Goal: Transaction & Acquisition: Purchase product/service

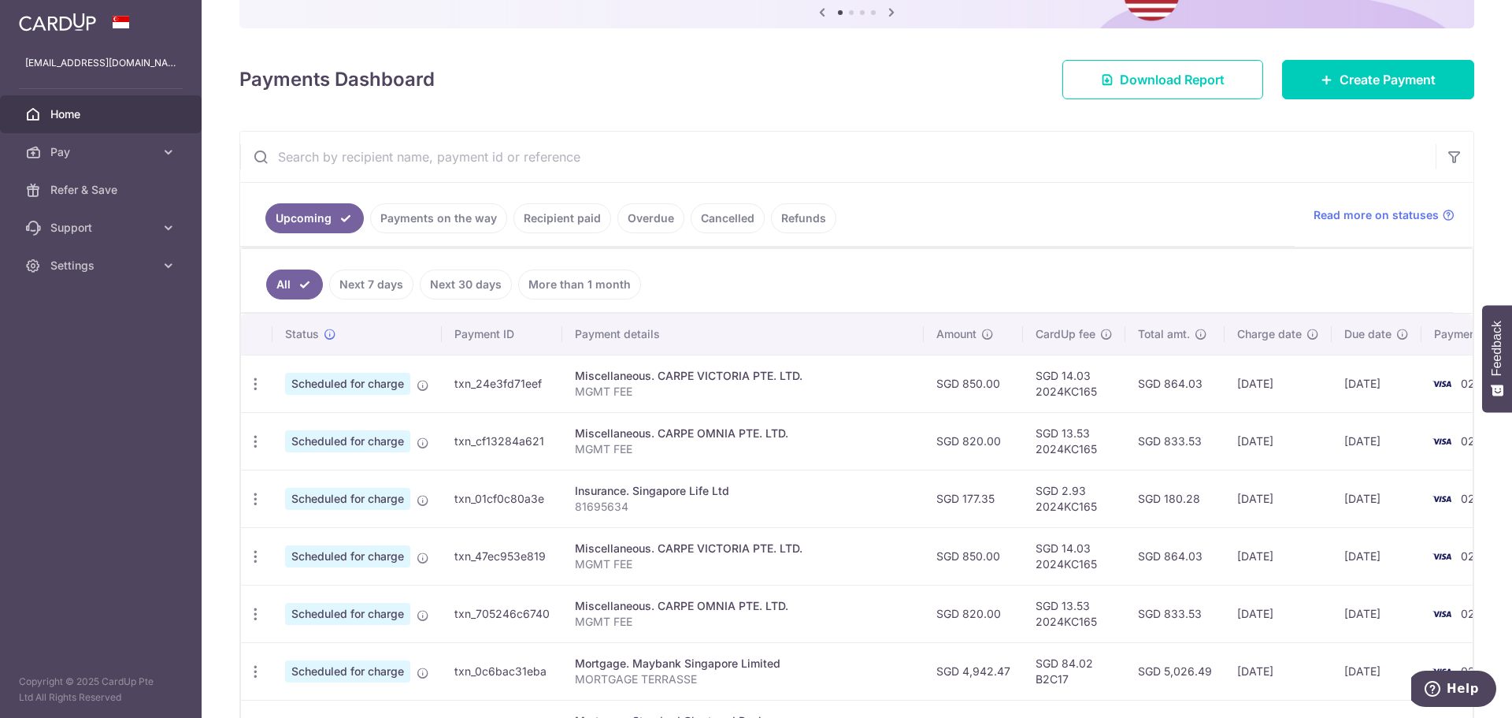
scroll to position [158, 0]
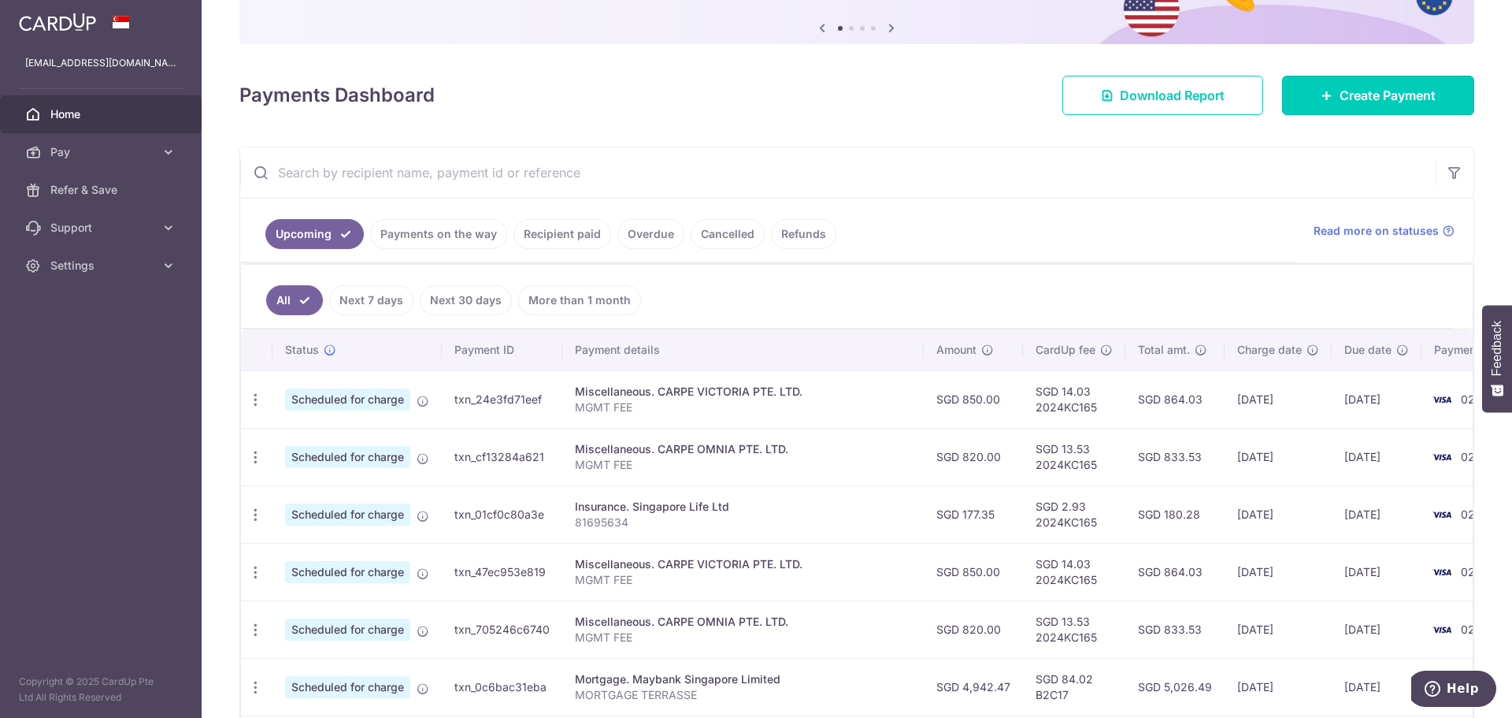
click at [1375, 95] on span "Create Payment" at bounding box center [1388, 95] width 96 height 19
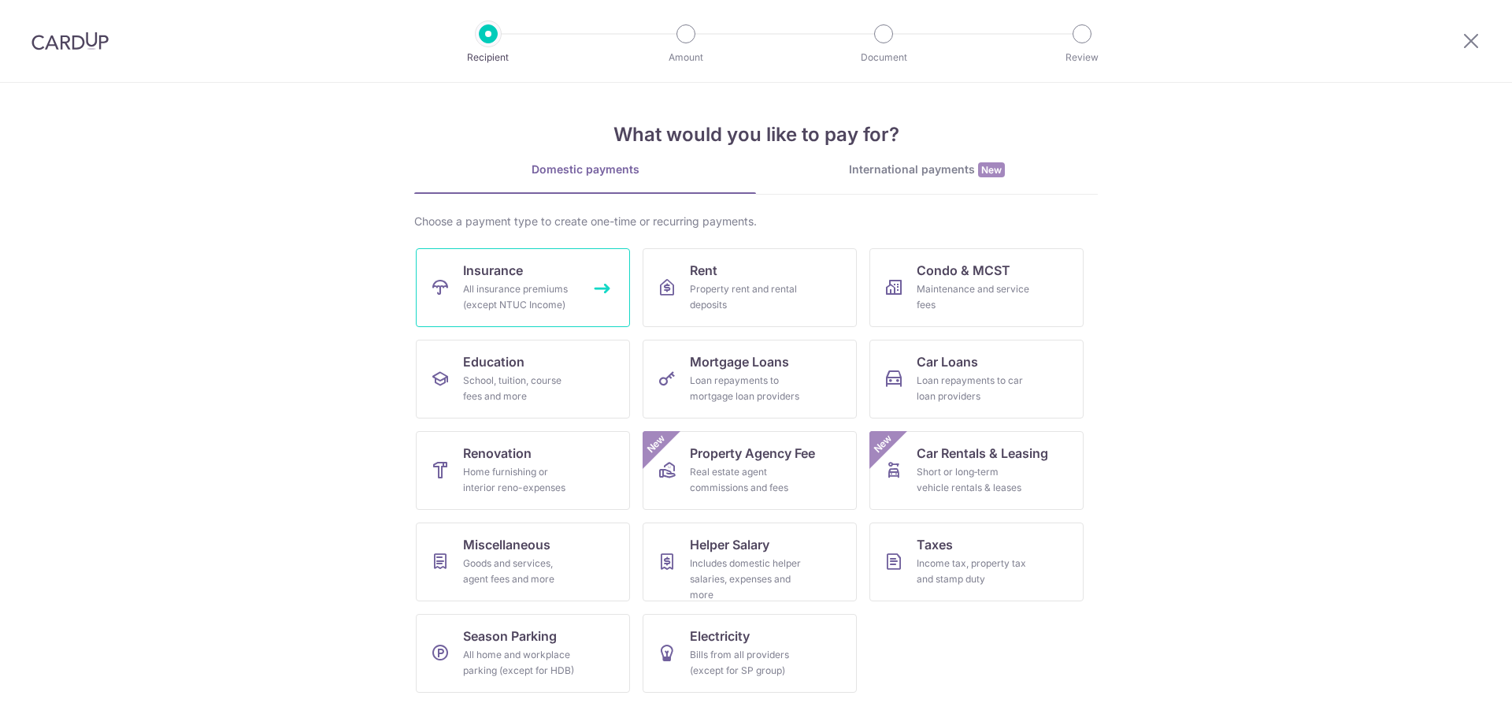
click at [529, 296] on div "All insurance premiums (except NTUC Income)" at bounding box center [519, 297] width 113 height 32
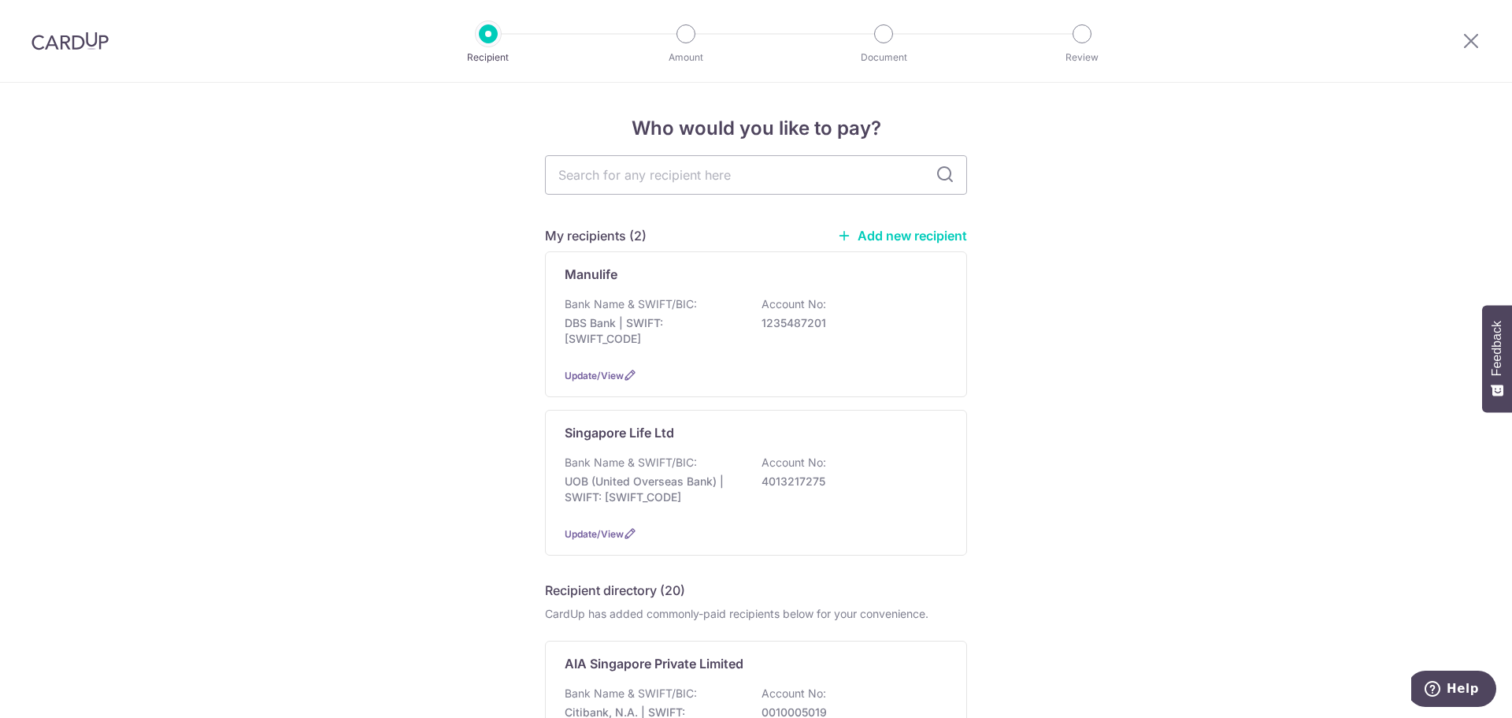
drag, startPoint x: 0, startPoint y: 0, endPoint x: 710, endPoint y: 169, distance: 729.6
click at [710, 169] on input "text" at bounding box center [756, 174] width 422 height 39
type input "great"
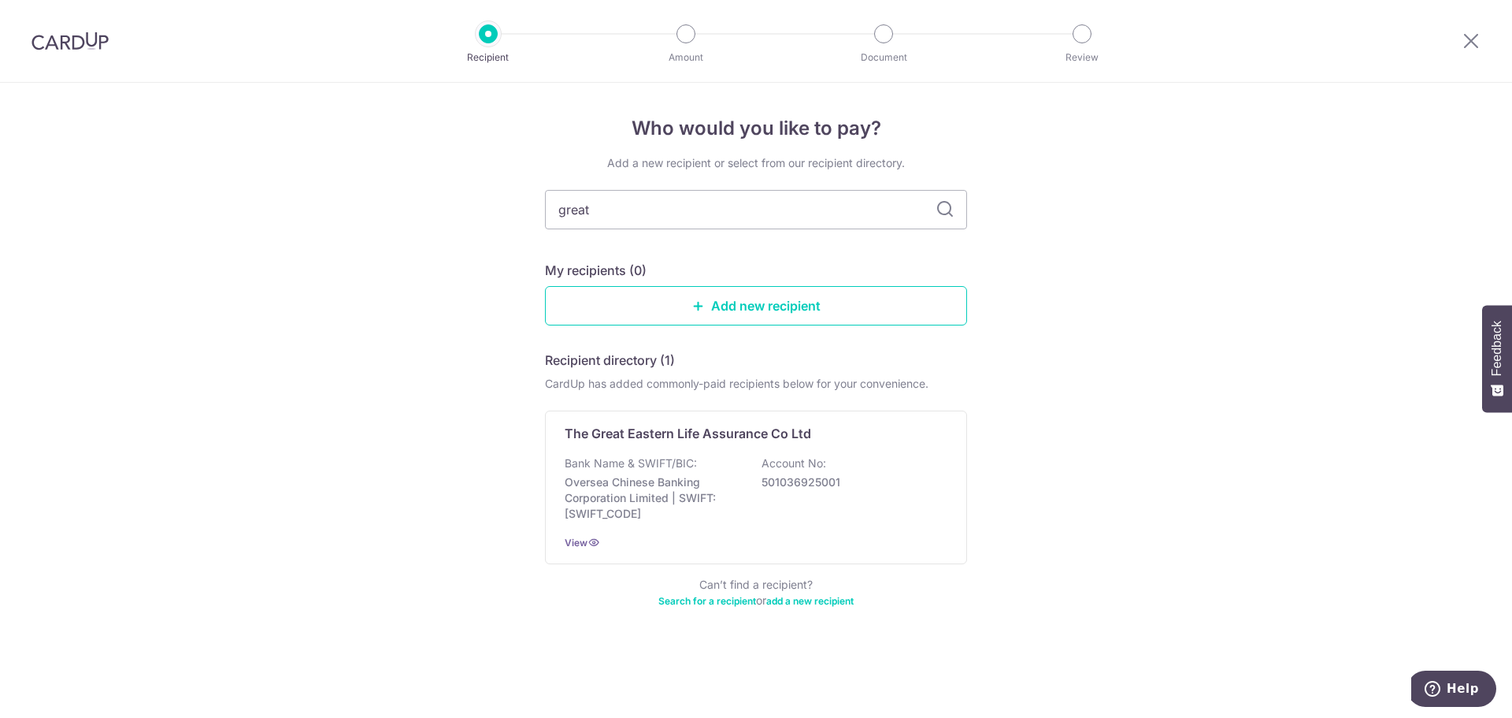
click at [717, 463] on div "Bank Name & SWIFT/BIC: Oversea Chinese Banking Corporation Limited | SWIFT: OCB…" at bounding box center [756, 488] width 383 height 66
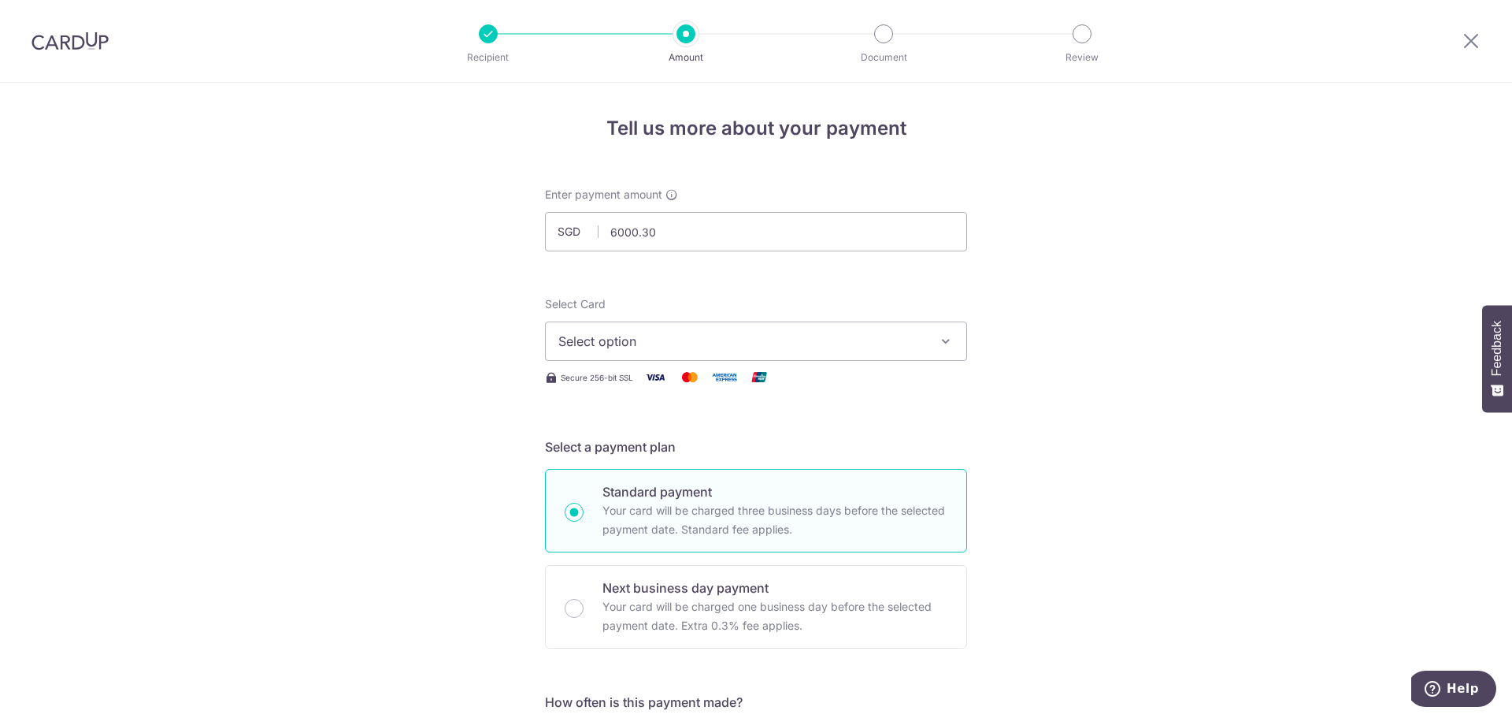
type input "6,000.30"
click at [774, 345] on span "Select option" at bounding box center [741, 341] width 367 height 19
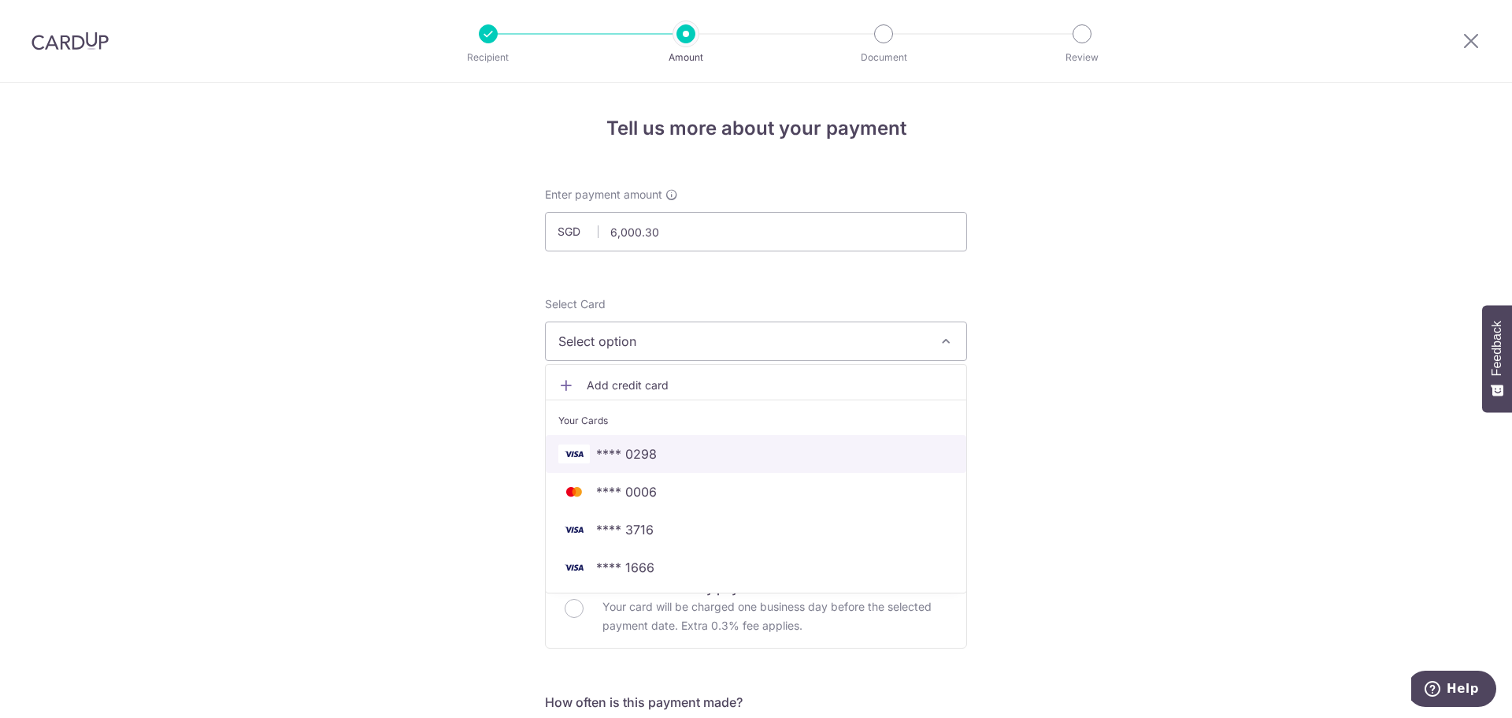
click at [635, 455] on span "**** 0298" at bounding box center [626, 453] width 61 height 19
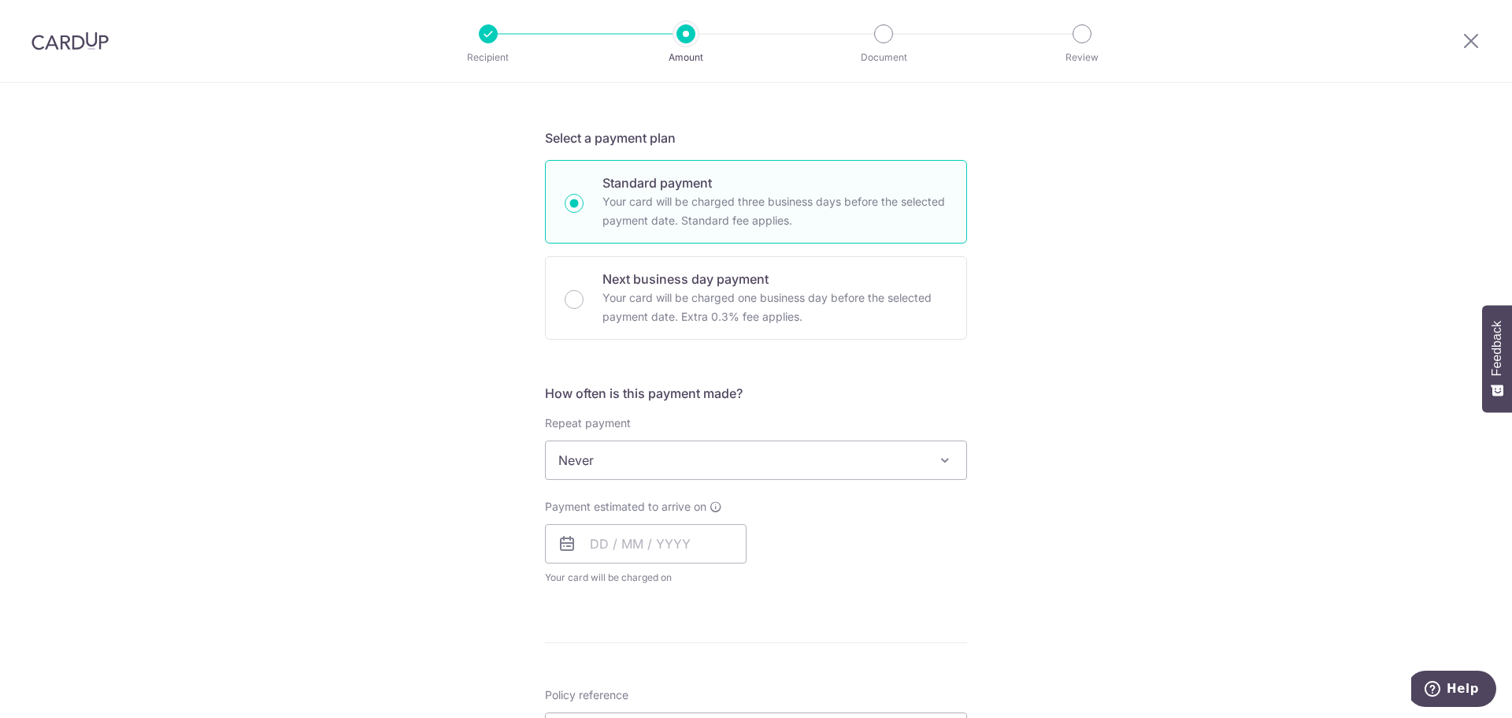
scroll to position [394, 0]
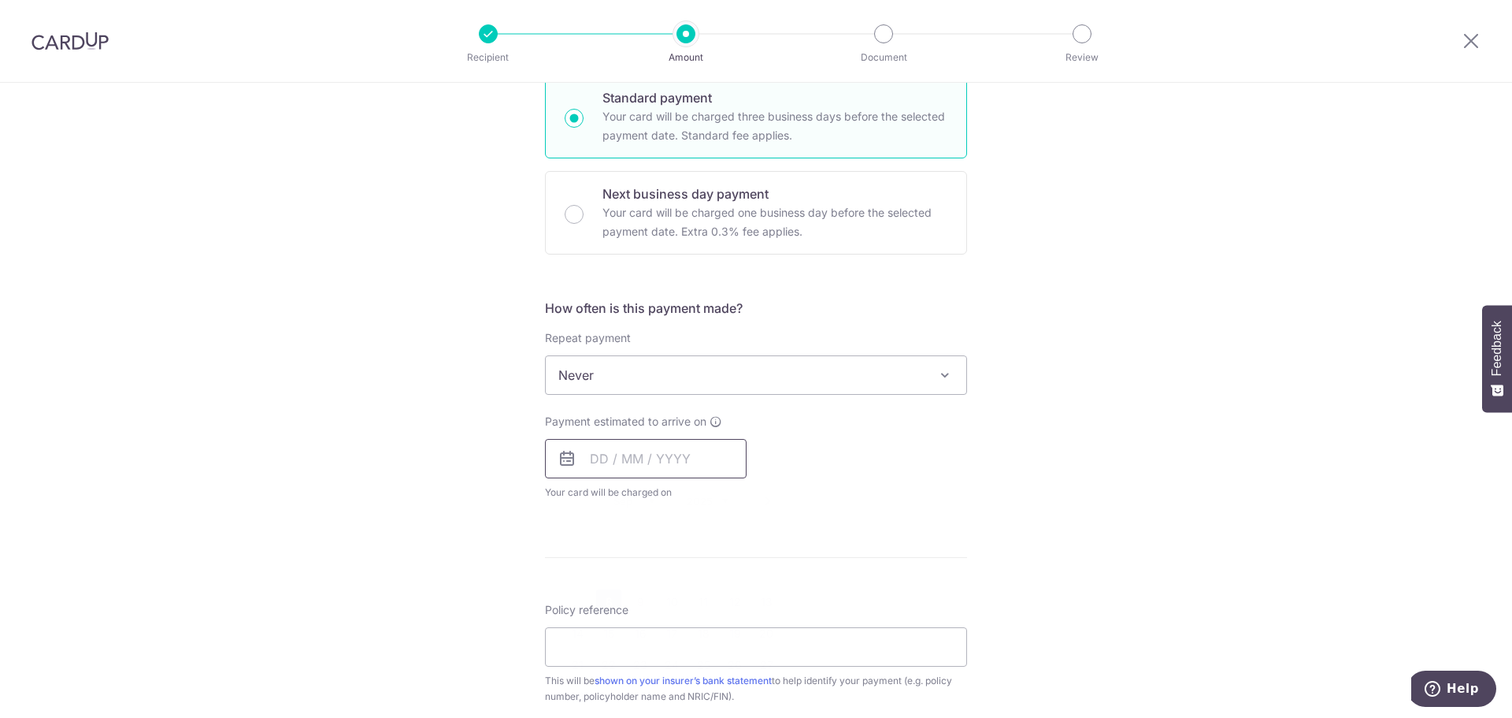
click at [600, 462] on input "text" at bounding box center [646, 458] width 202 height 39
click at [601, 607] on link "8" at bounding box center [608, 601] width 25 height 25
type input "[DATE]"
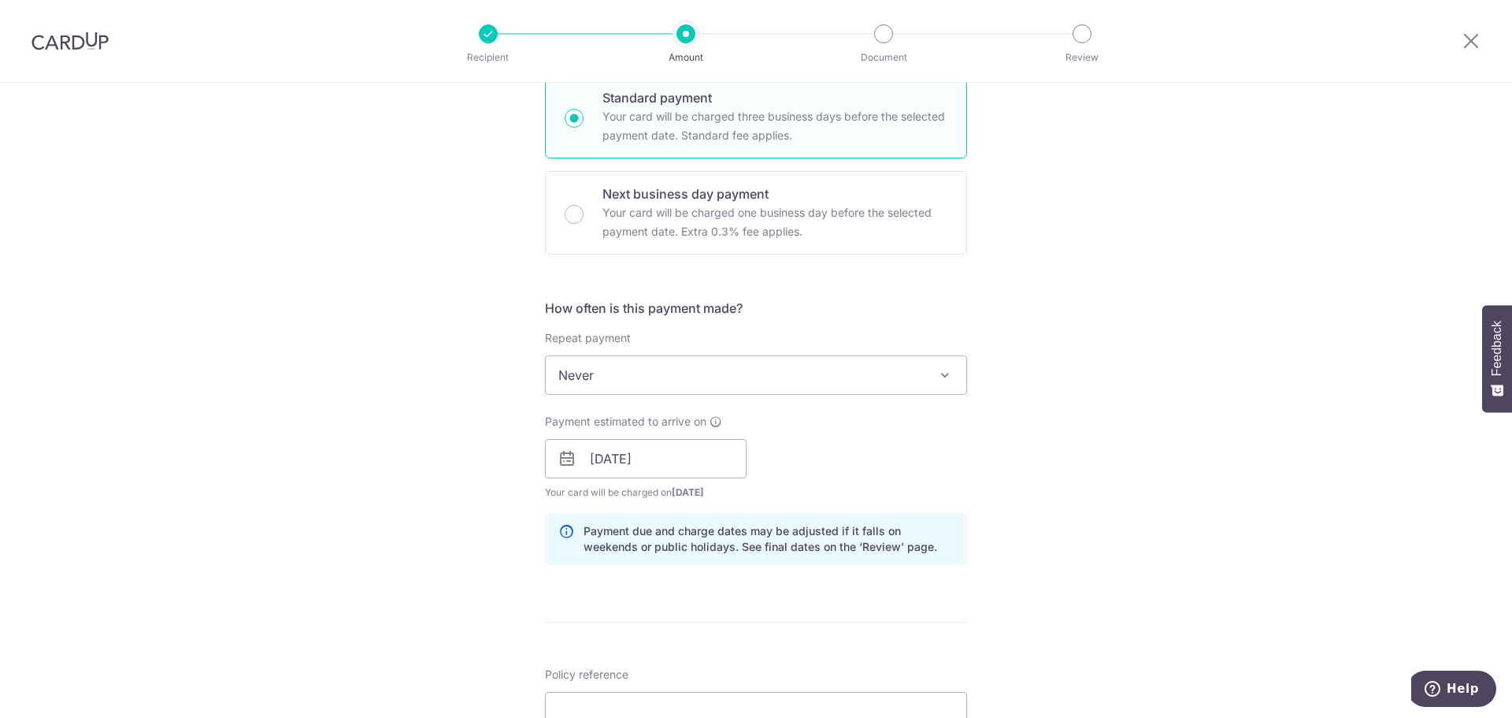
click at [1027, 463] on div "Tell us more about your payment Enter payment amount SGD 6,000.30 6000.30 Selec…" at bounding box center [756, 434] width 1512 height 1490
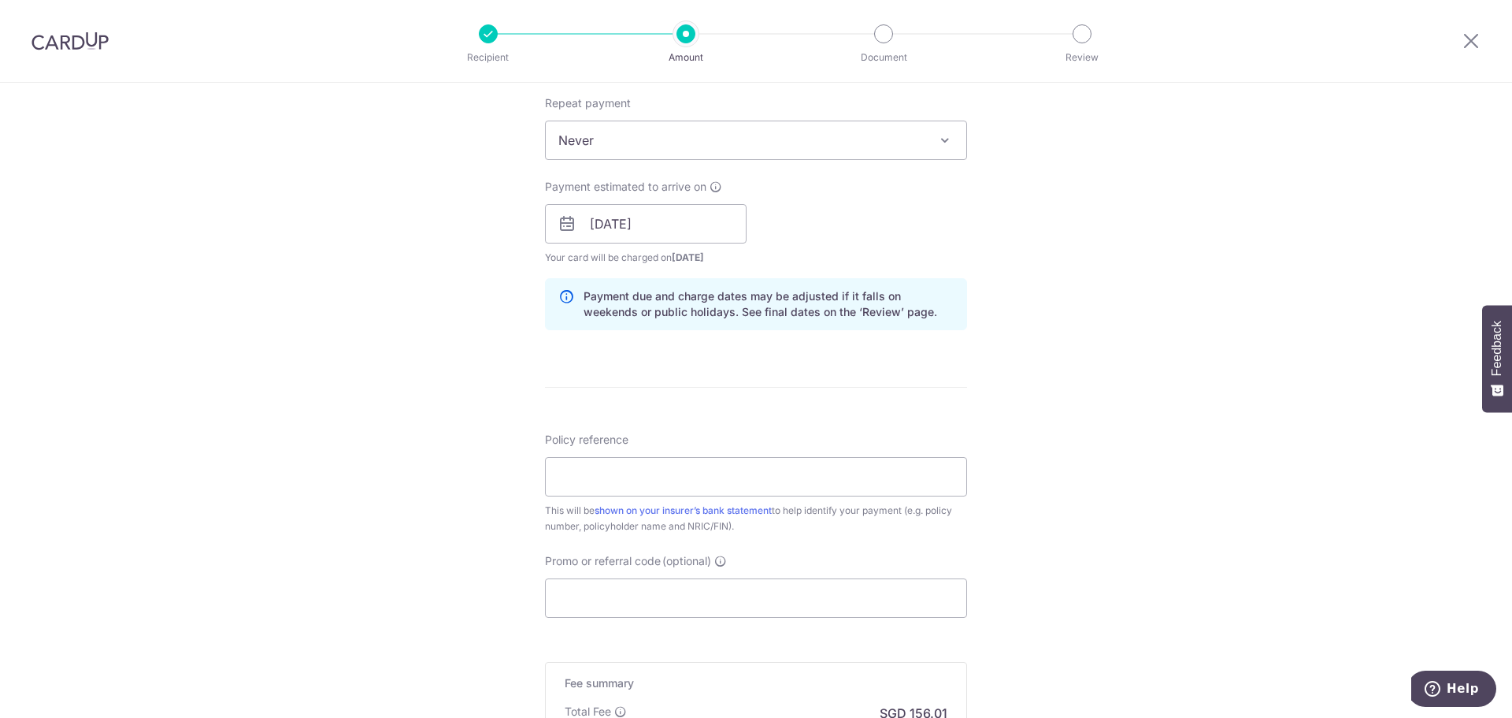
scroll to position [630, 0]
click at [721, 484] on input "Policy reference" at bounding box center [756, 474] width 422 height 39
type input "0215180499"
click at [711, 600] on input "Promo or referral code (optional)" at bounding box center [756, 596] width 422 height 39
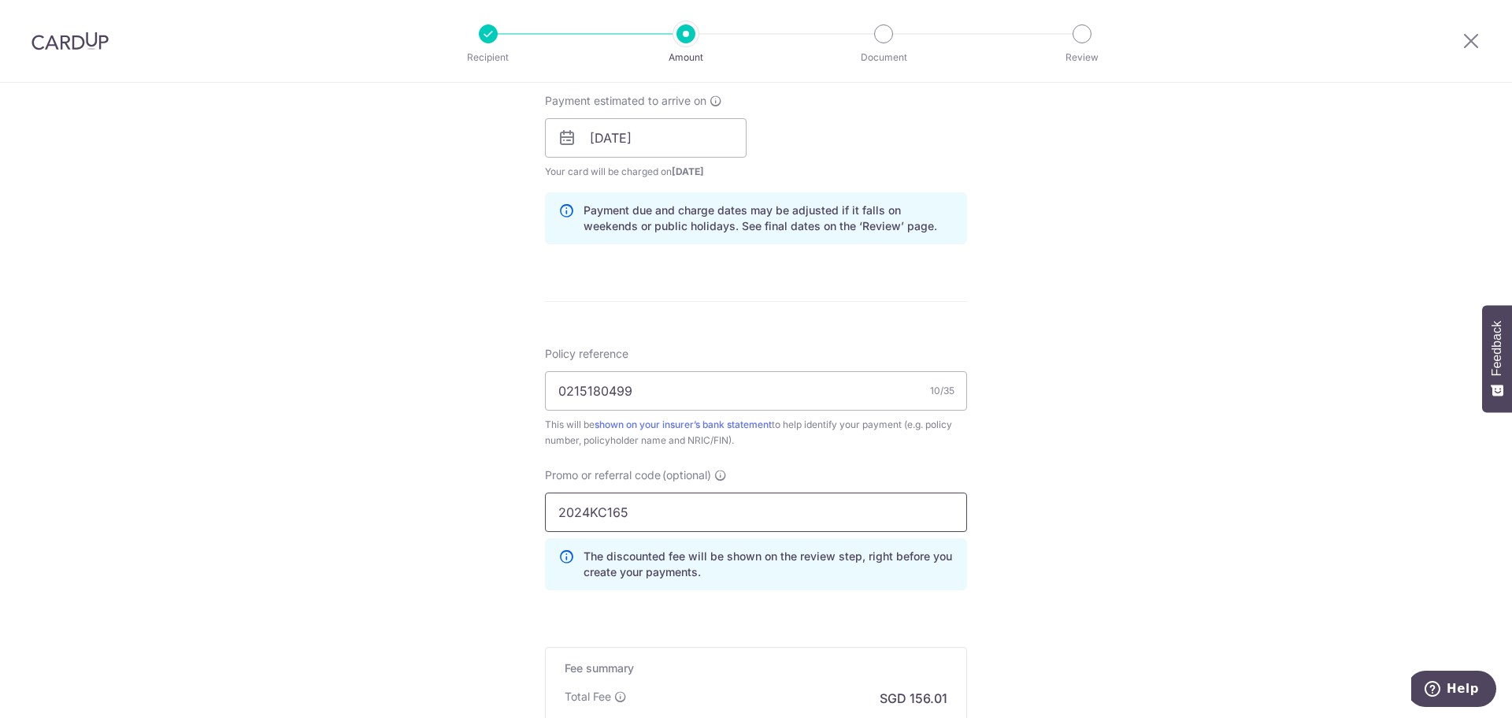
scroll to position [926, 0]
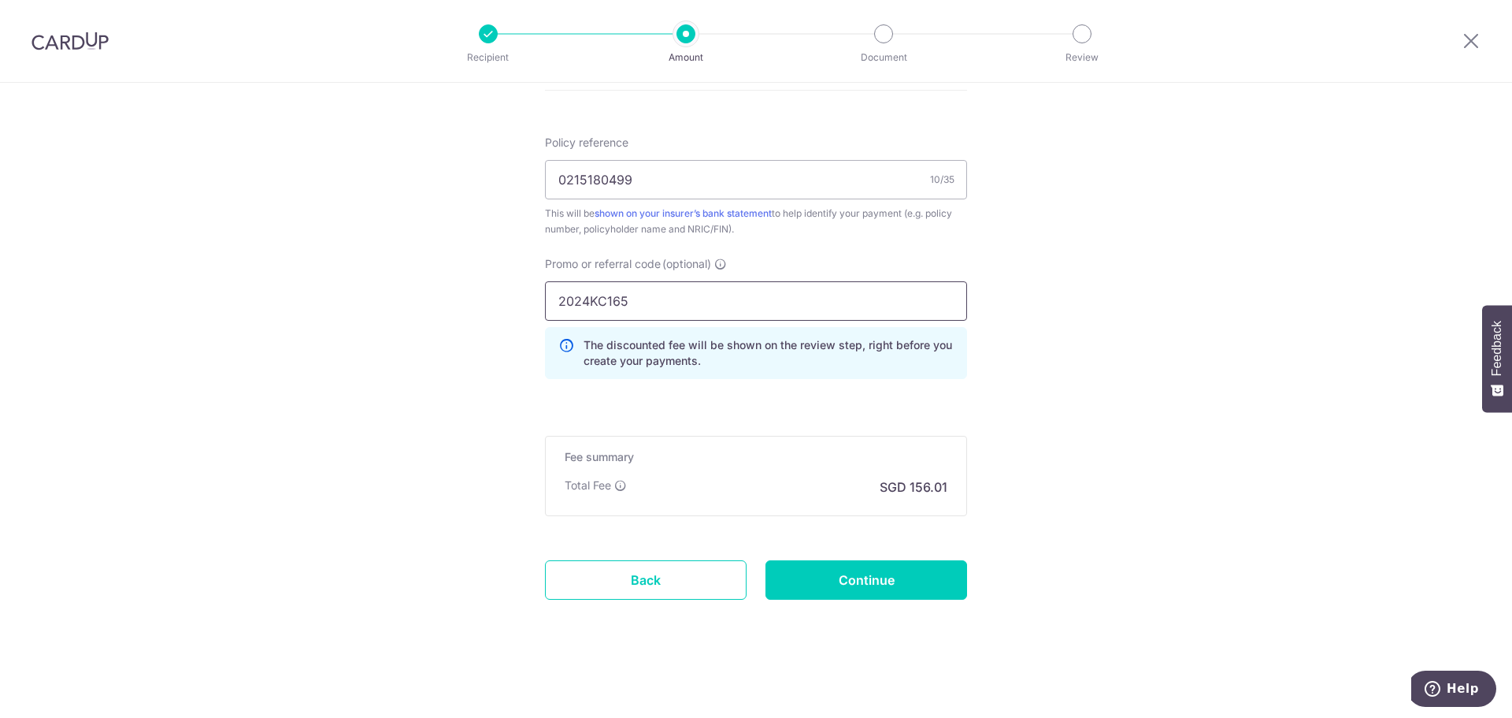
type input "2024KC165"
click at [916, 569] on input "Continue" at bounding box center [867, 579] width 202 height 39
type input "Create Schedule"
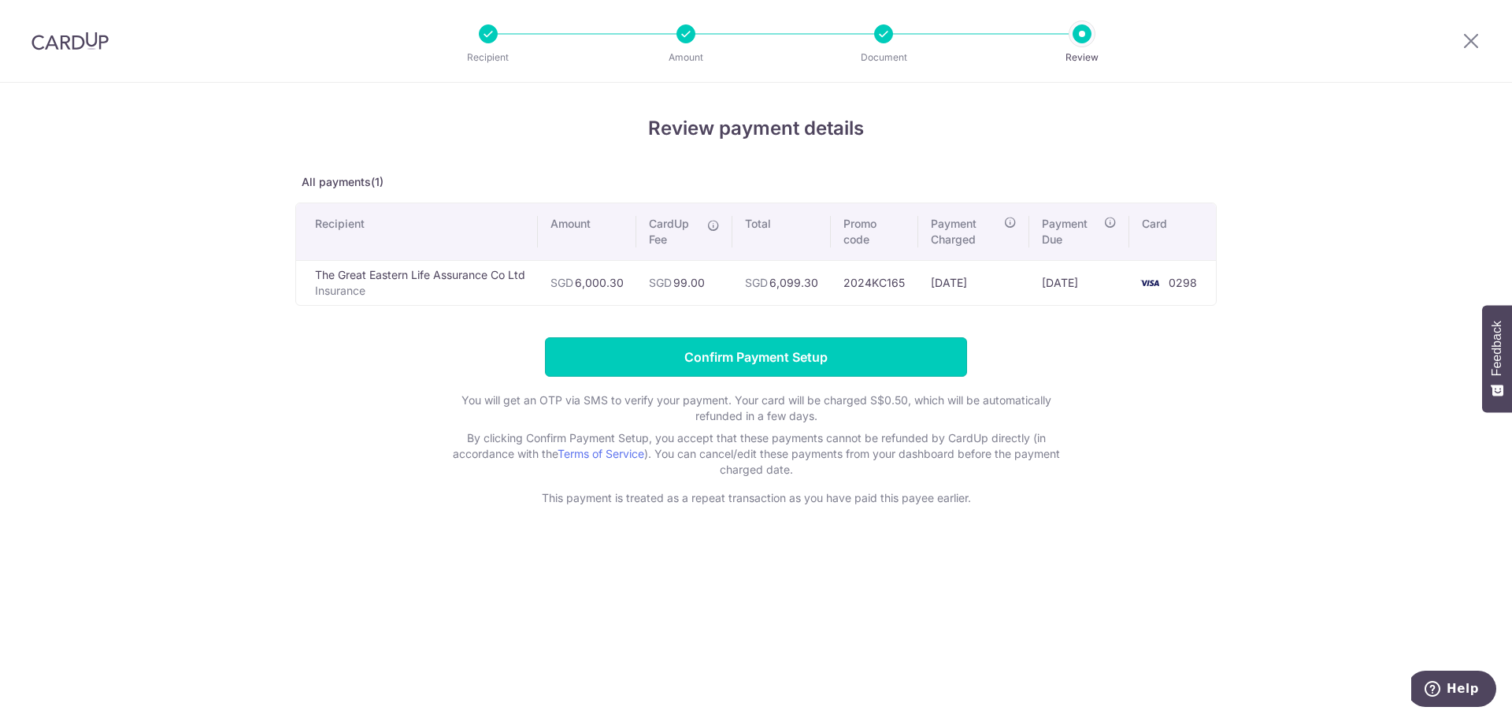
click at [751, 367] on input "Confirm Payment Setup" at bounding box center [756, 356] width 422 height 39
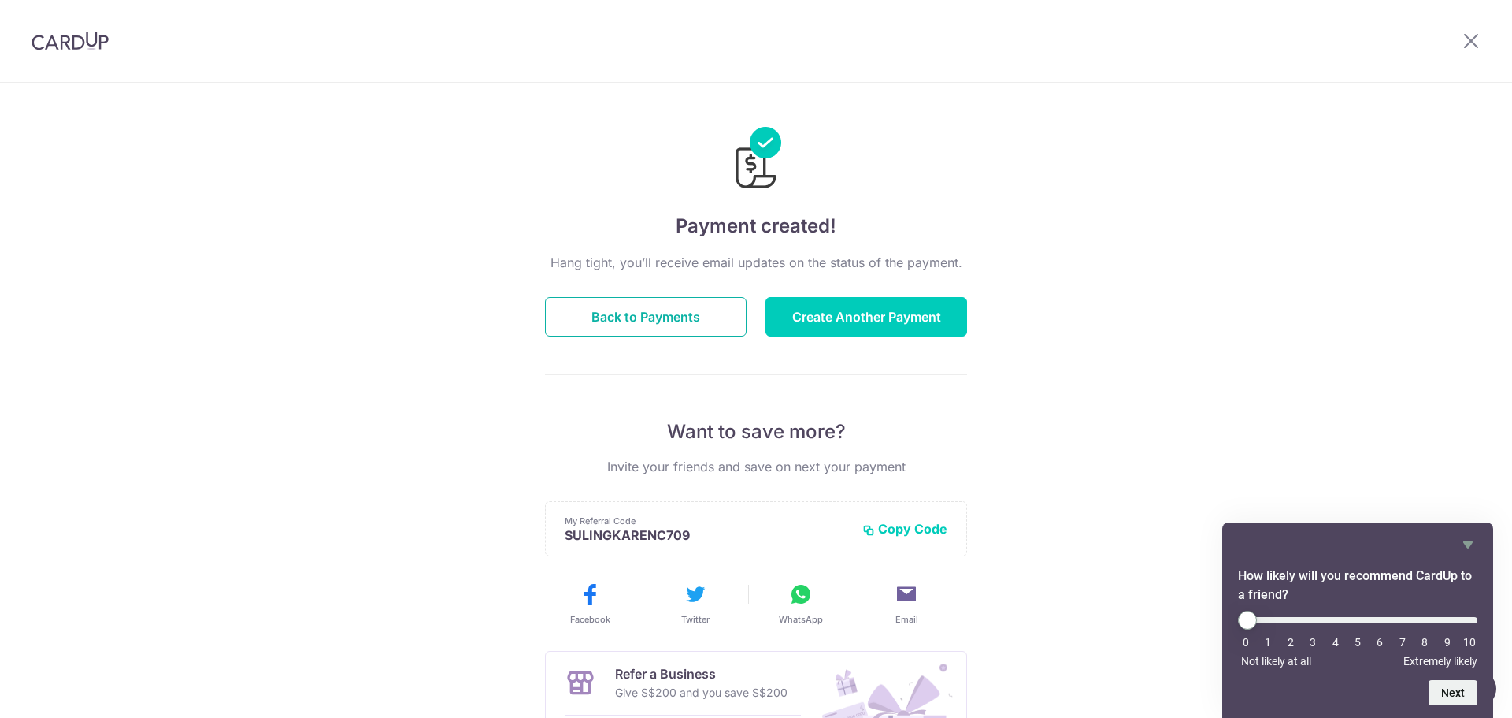
click at [628, 319] on button "Back to Payments" at bounding box center [646, 316] width 202 height 39
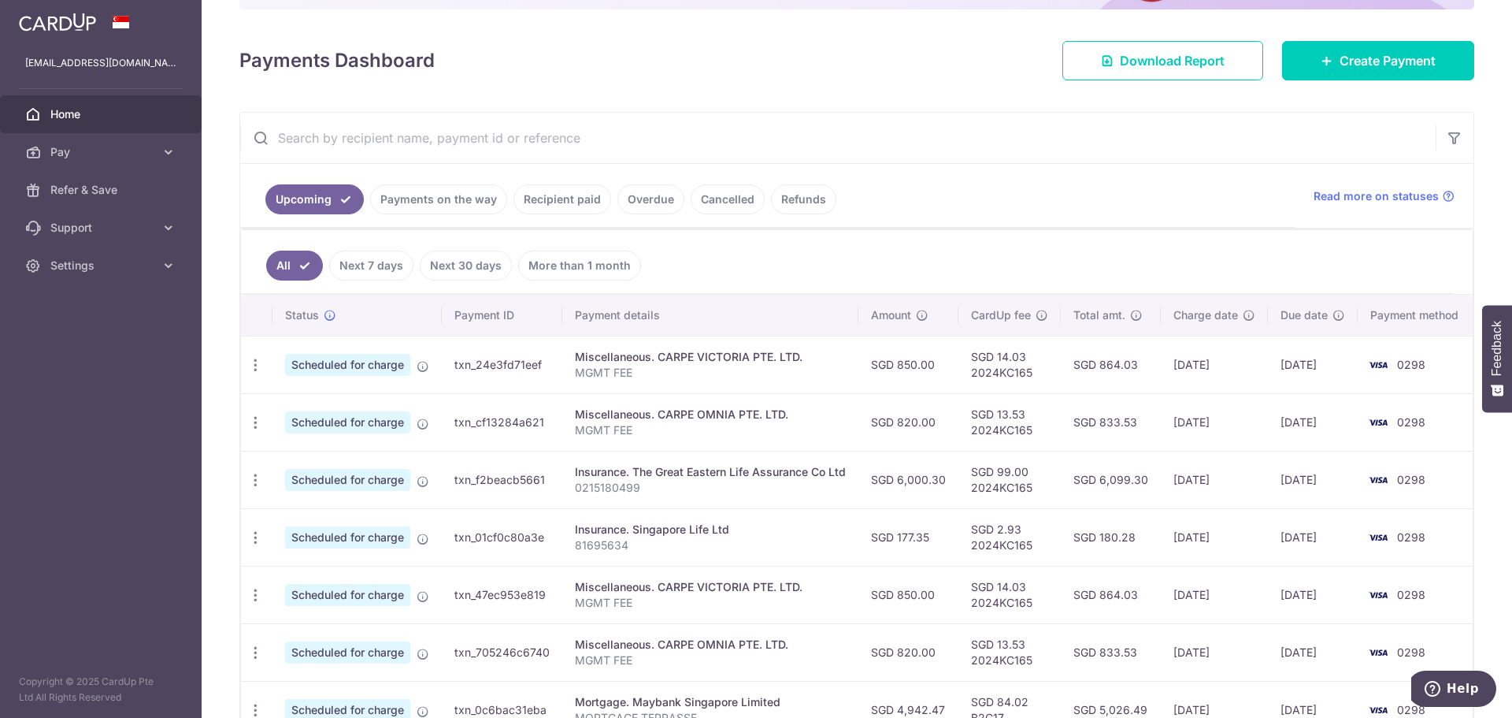
scroll to position [79, 0]
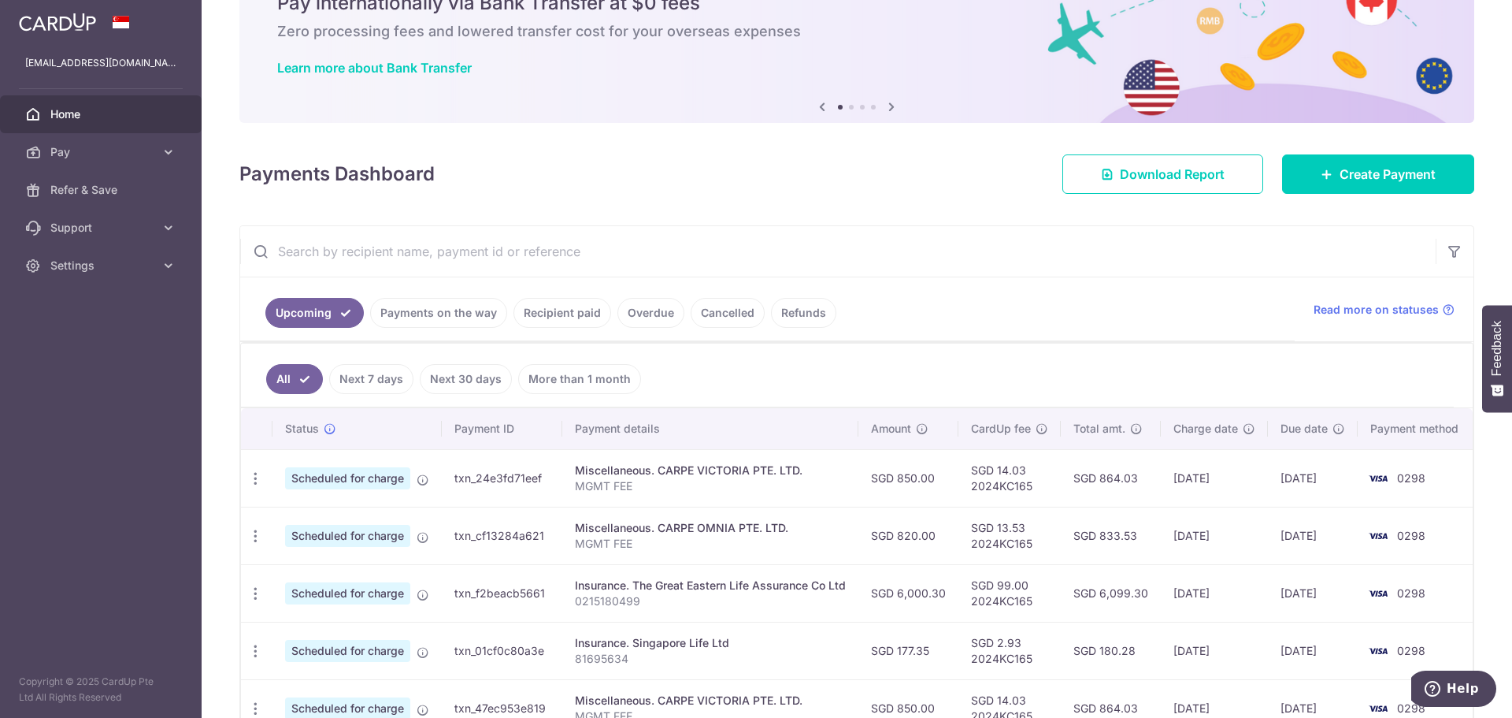
click at [410, 254] on input "text" at bounding box center [838, 251] width 1196 height 50
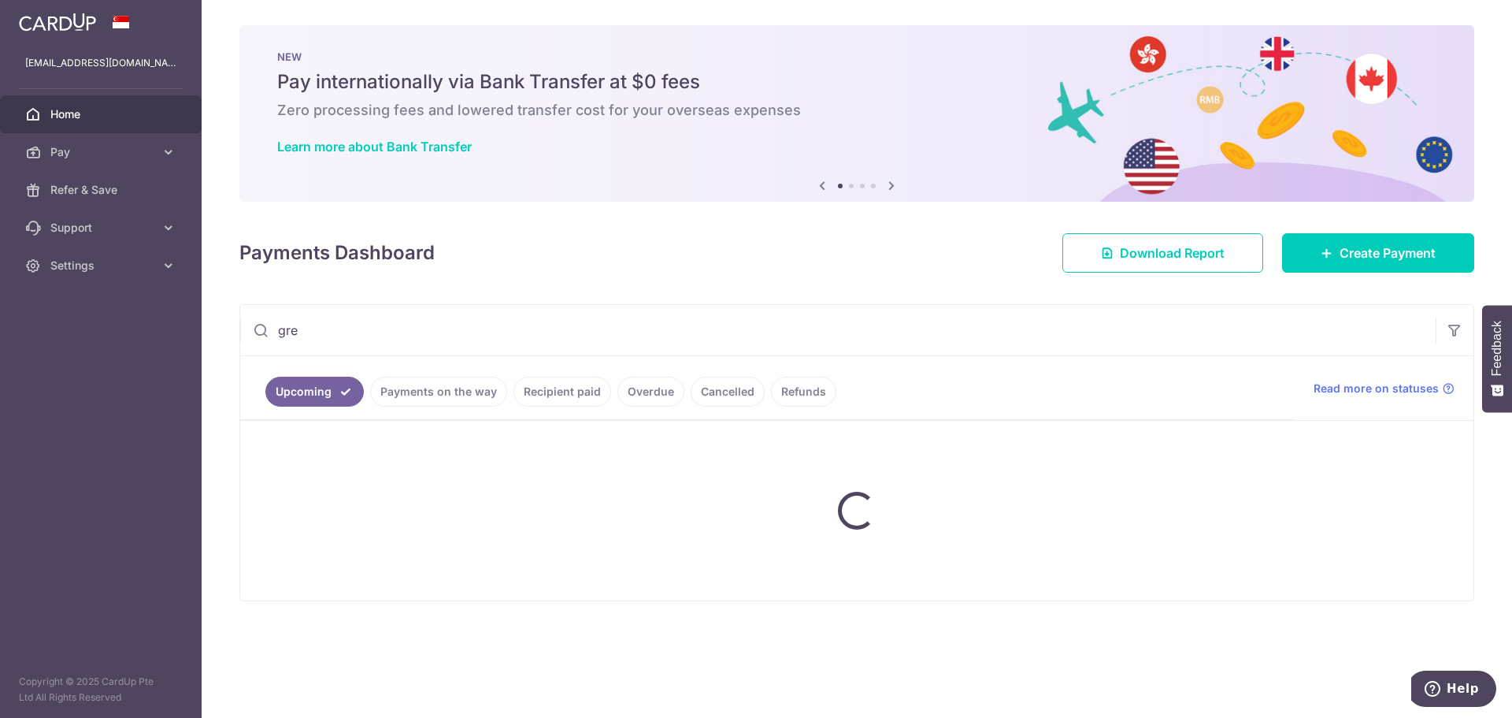
scroll to position [0, 0]
type input "great eastern"
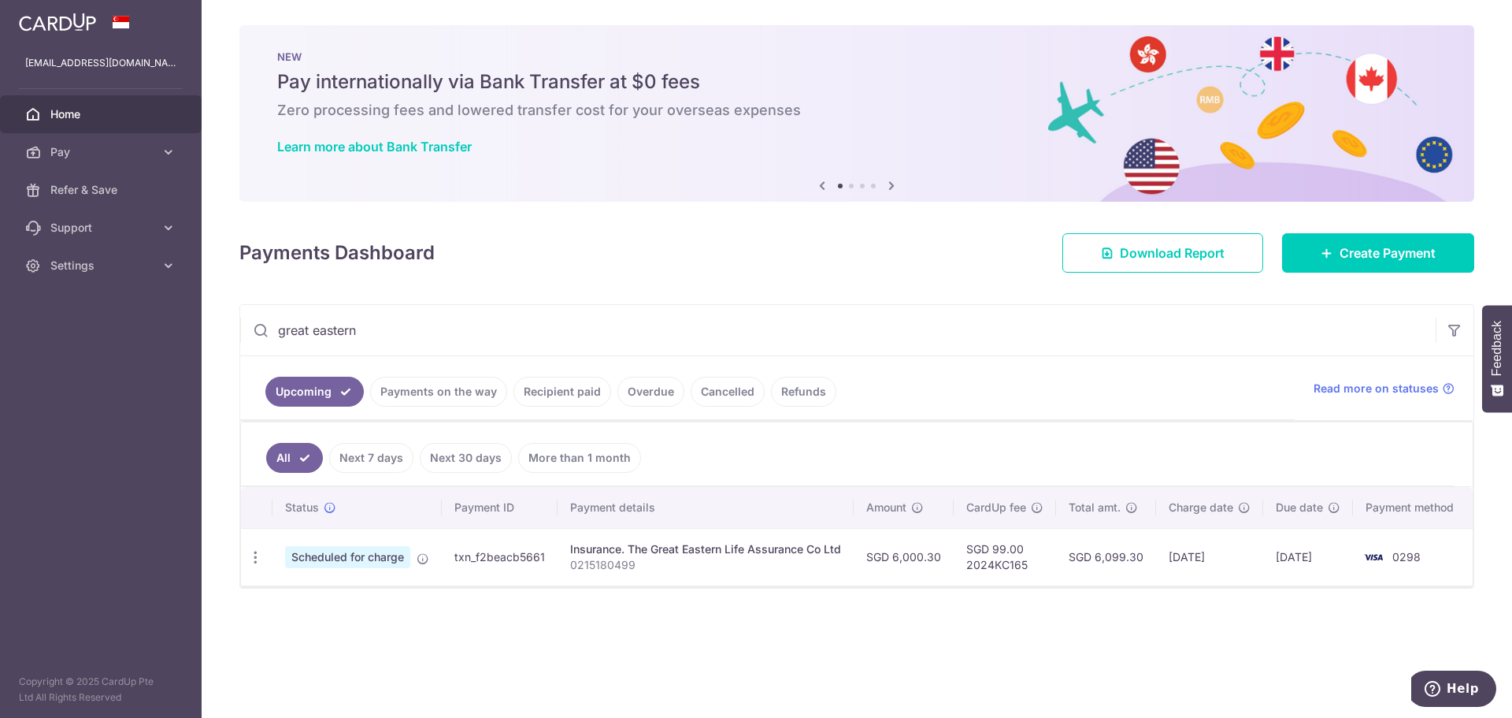
click at [931, 100] on div "NEW Pay internationally via Bank Transfer at $0 fees Zero processing fees and l…" at bounding box center [856, 104] width 1235 height 158
